Goal: Task Accomplishment & Management: Complete application form

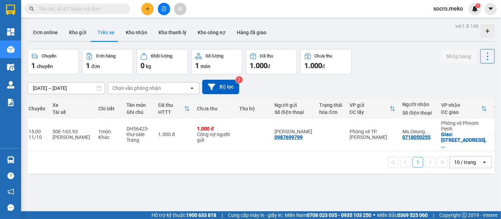
scroll to position [0, 117]
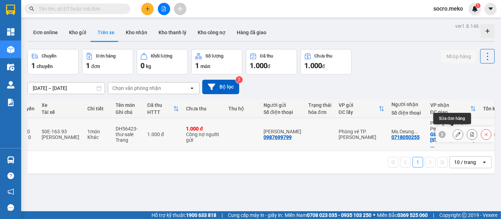
click at [453, 132] on button at bounding box center [458, 134] width 10 height 12
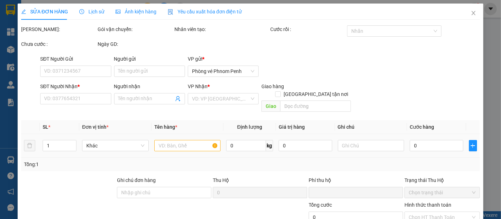
type input "0987699799"
type input "[PERSON_NAME]"
type input "0718050255"
type input "Ms.Oeung Savun - [GEOGRAPHIC_DATA] ([GEOGRAPHIC_DATA]) [DOMAIN_NAME]"
checkbox input "true"
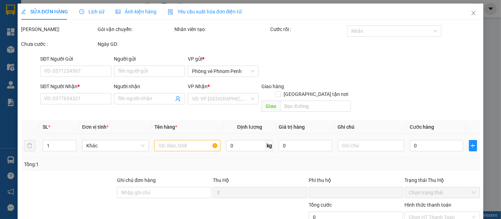
type input "[STREET_ADDRESS]"
type input "Thanh Toán đầu VN"
type input "0"
type input "1.000"
type input "0"
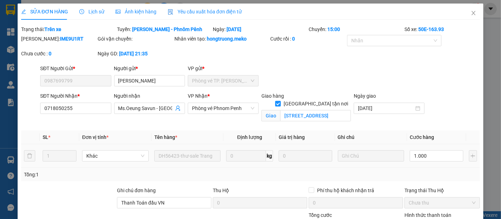
click at [127, 10] on span "Ảnh kiện hàng" at bounding box center [135, 12] width 41 height 6
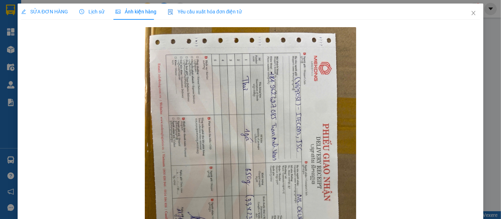
click at [51, 10] on span "SỬA ĐƠN HÀNG" at bounding box center [44, 12] width 47 height 6
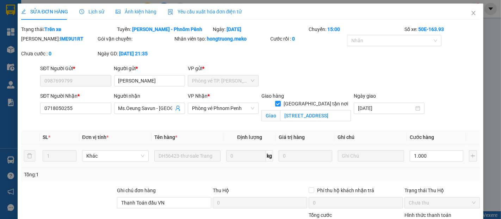
click at [118, 10] on icon "picture" at bounding box center [117, 11] width 5 height 5
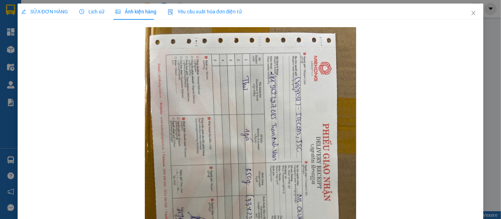
click at [50, 11] on span "SỬA ĐƠN HÀNG" at bounding box center [44, 12] width 47 height 6
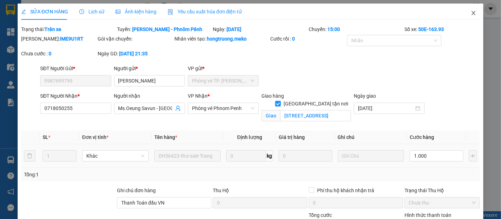
click at [470, 14] on icon "close" at bounding box center [473, 13] width 6 height 6
